Goal: Task Accomplishment & Management: Use online tool/utility

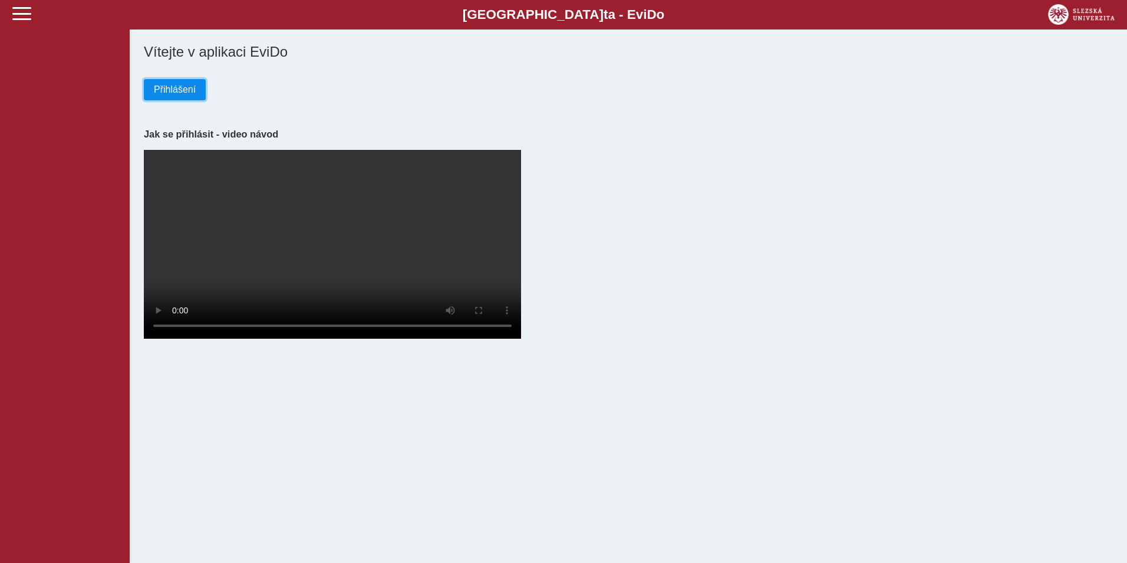
click at [173, 90] on span "Přihlášení" at bounding box center [175, 89] width 42 height 11
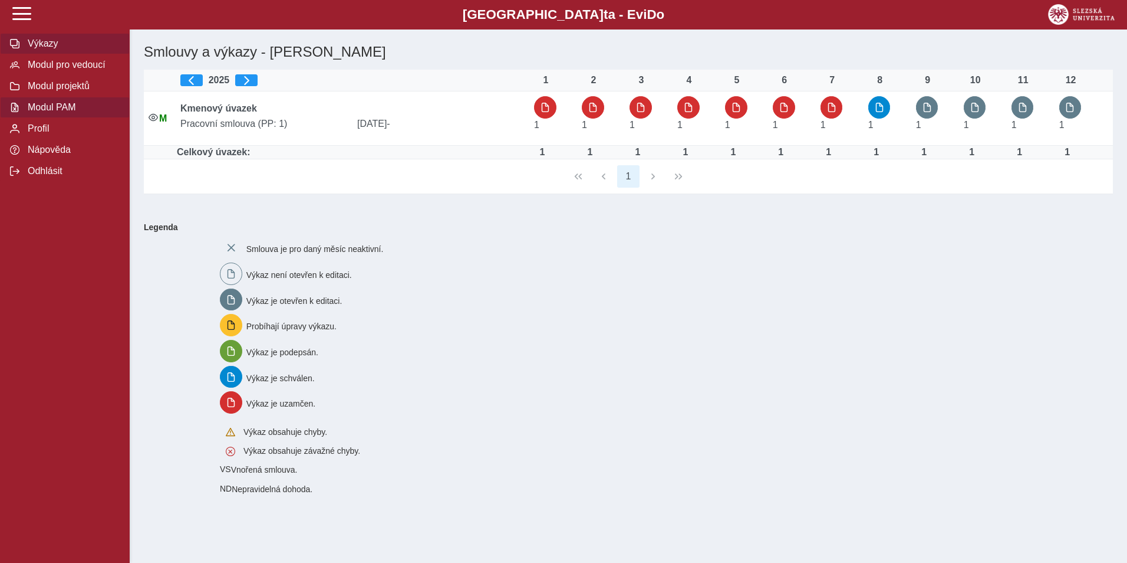
click at [55, 113] on span "Modul PAM" at bounding box center [72, 107] width 96 height 11
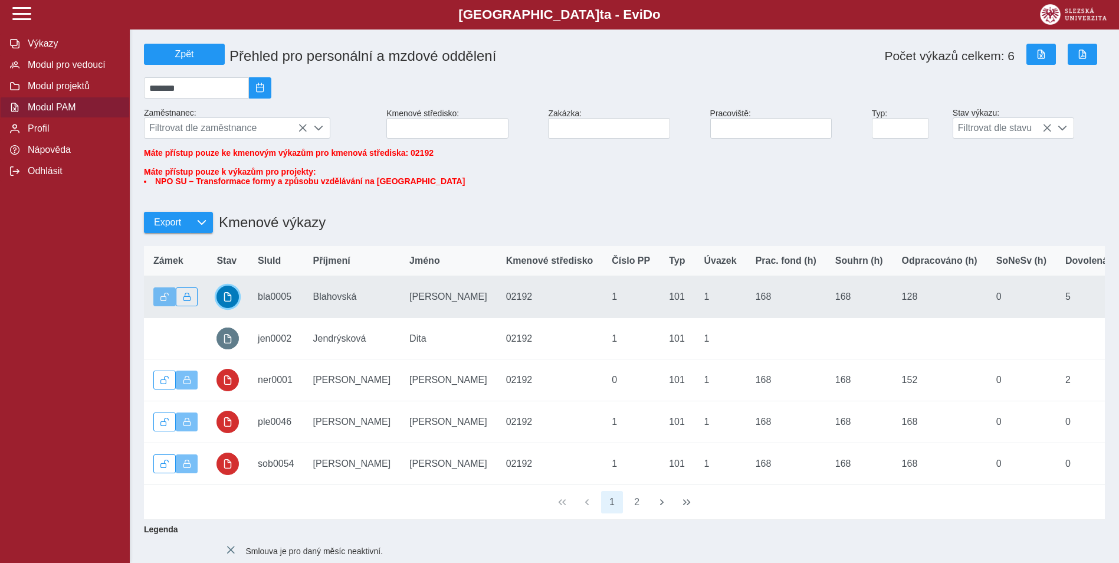
click at [225, 301] on span "button" at bounding box center [227, 296] width 9 height 9
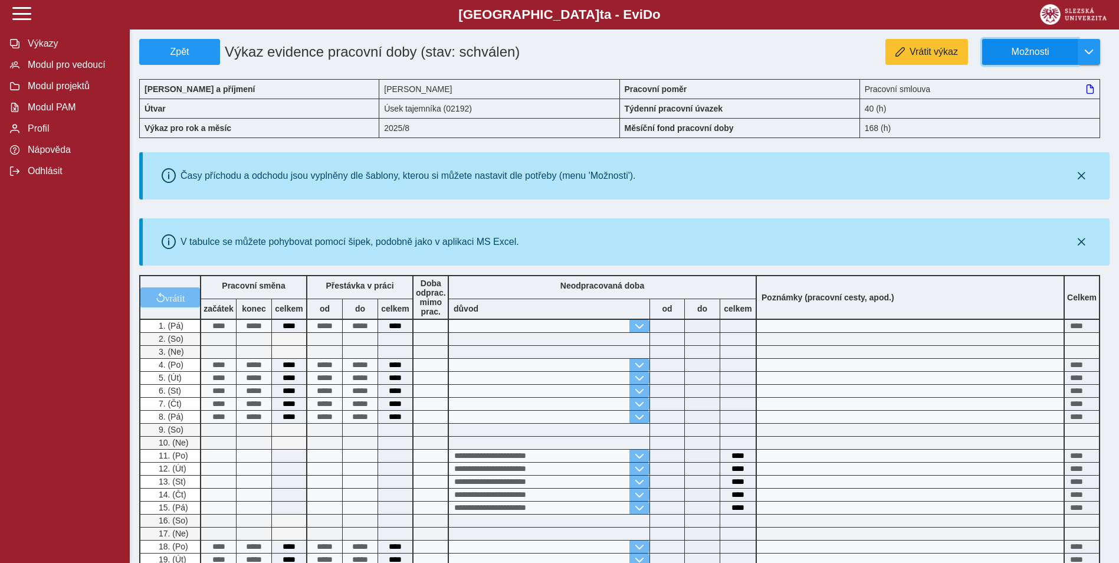
click at [1015, 54] on span "Možnosti" at bounding box center [1030, 52] width 76 height 11
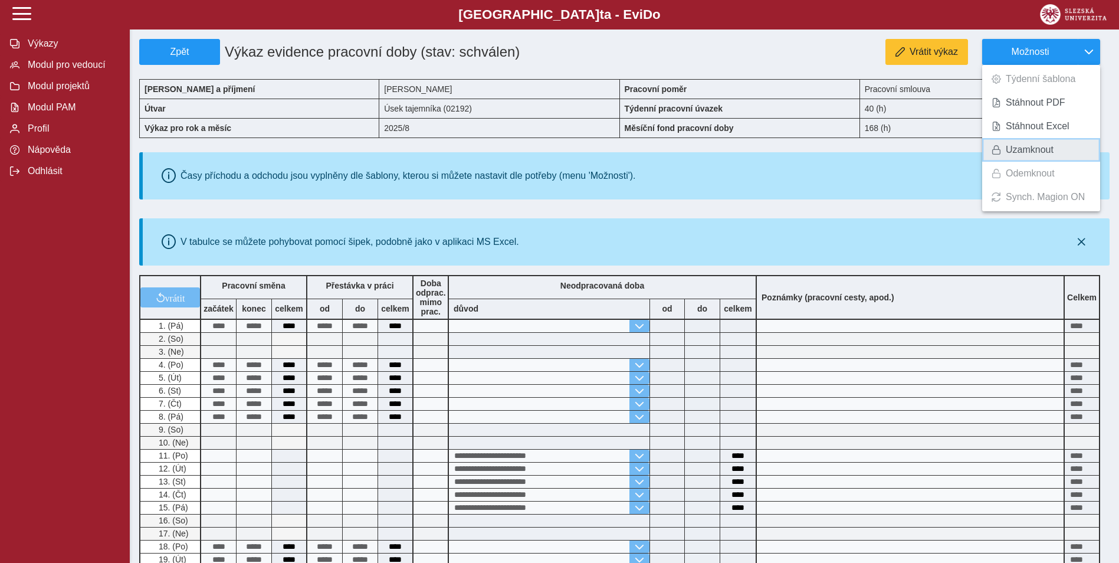
click at [1013, 154] on span "Uzamknout" at bounding box center [1029, 149] width 48 height 9
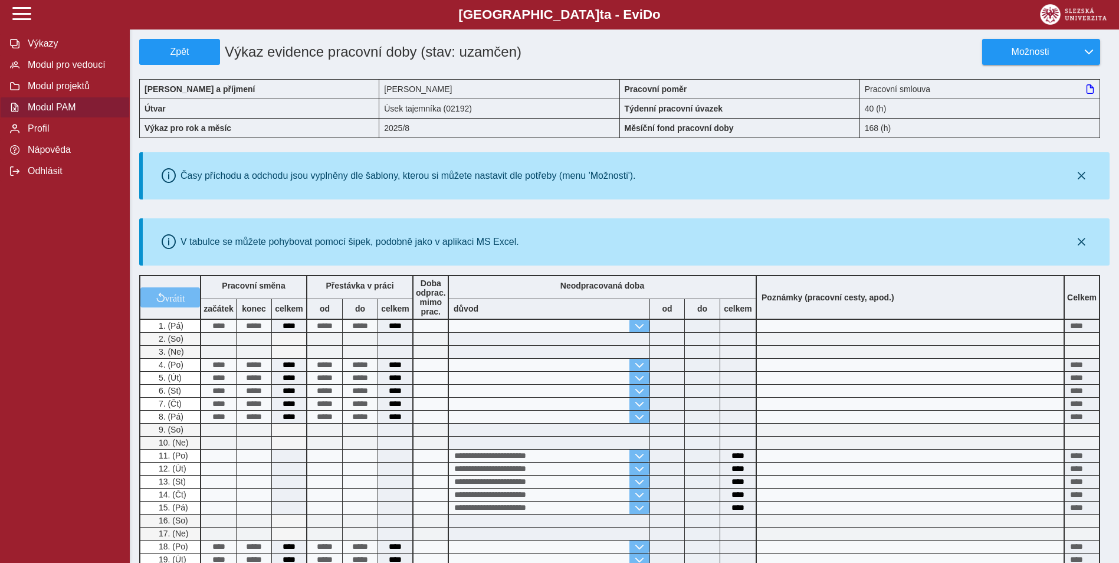
click at [37, 113] on span "Modul PAM" at bounding box center [72, 107] width 96 height 11
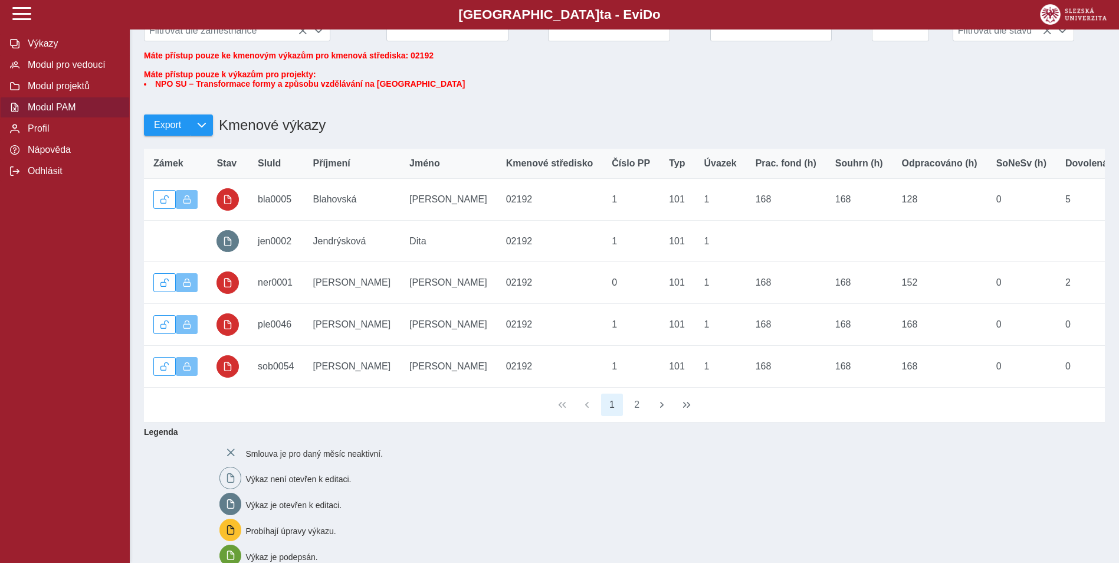
scroll to position [236, 0]
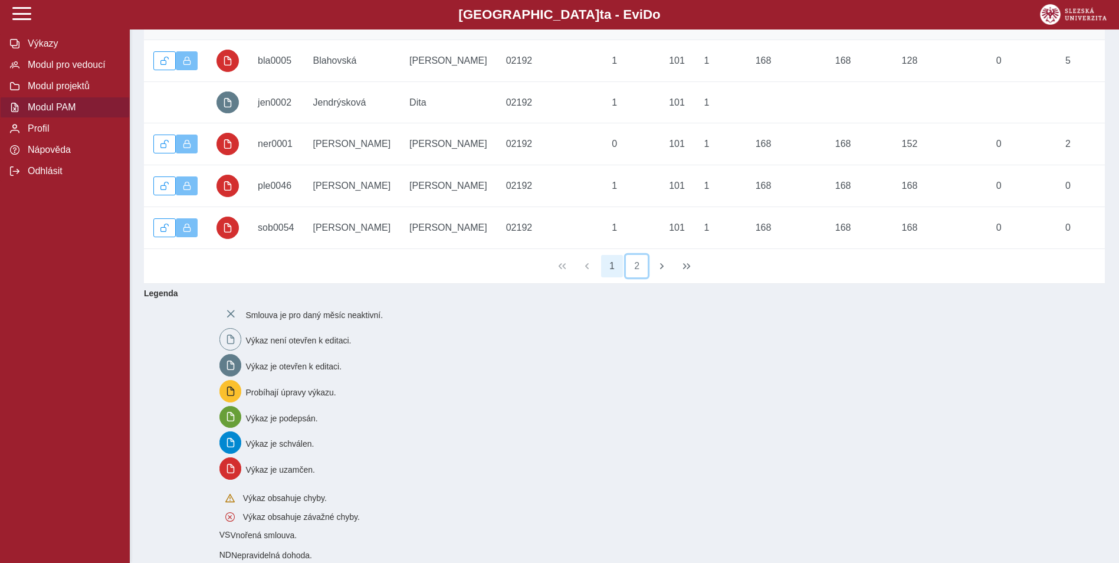
click at [636, 277] on button "2" at bounding box center [637, 266] width 22 height 22
